Goal: Use online tool/utility: Utilize a website feature to perform a specific function

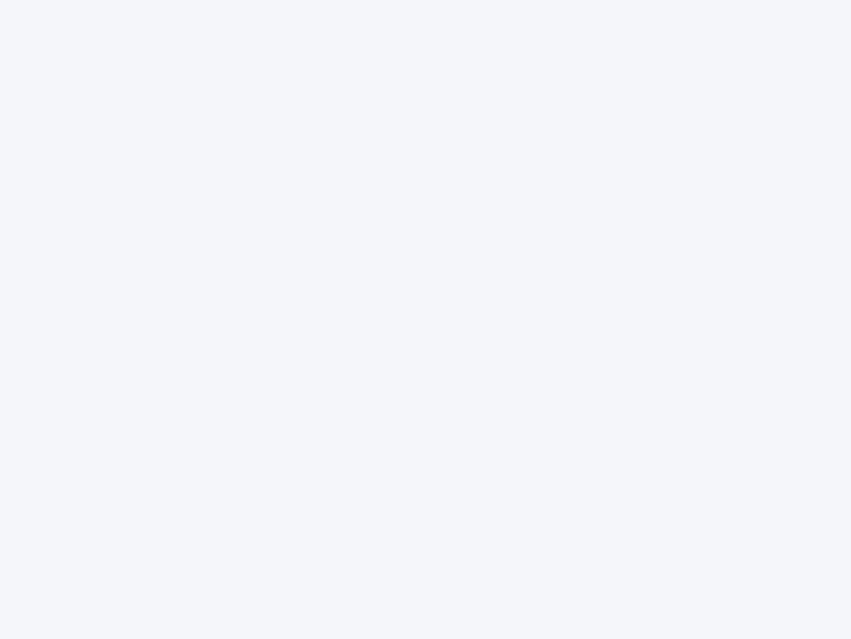
click at [426, 319] on div at bounding box center [425, 319] width 851 height 639
